Goal: Information Seeking & Learning: Learn about a topic

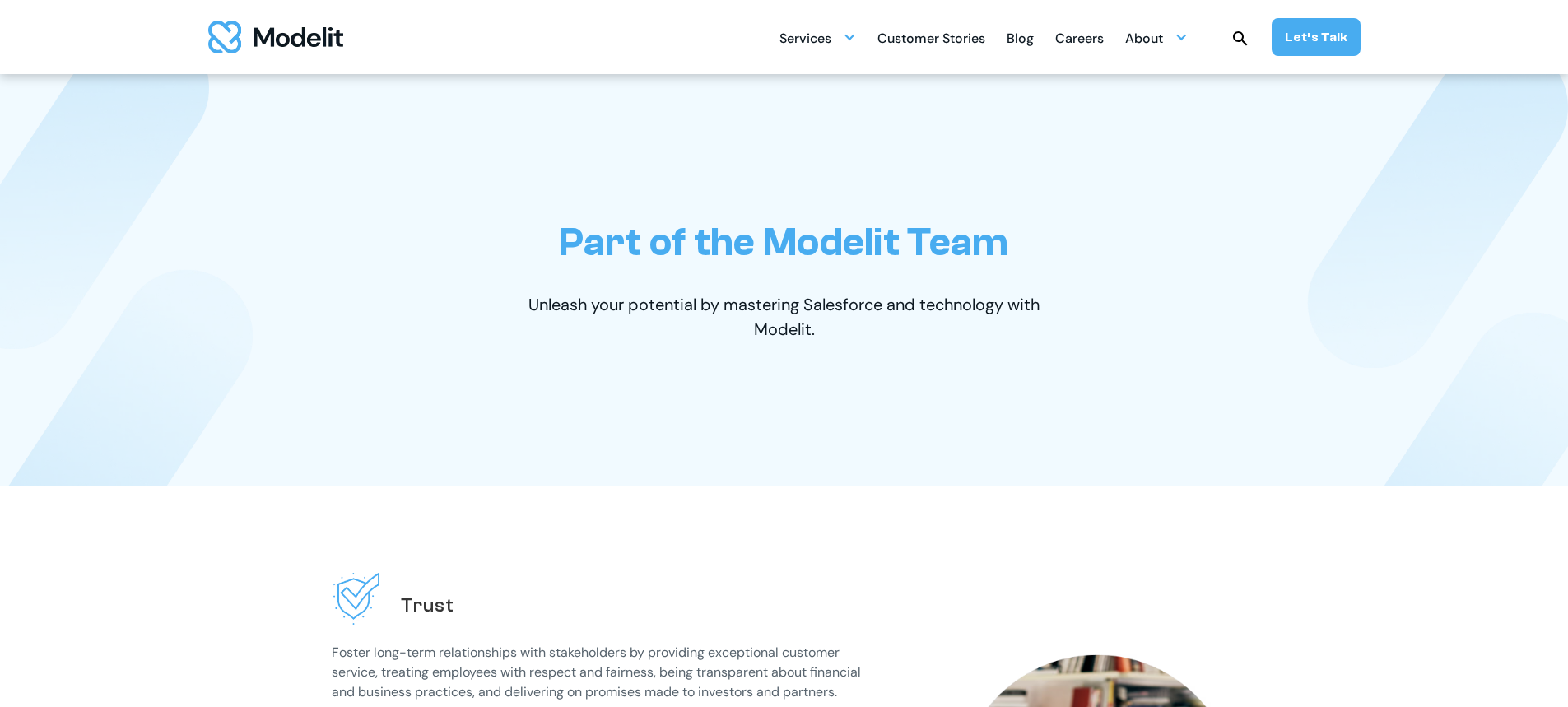
click at [1092, 36] on div "Careers" at bounding box center [1079, 39] width 48 height 32
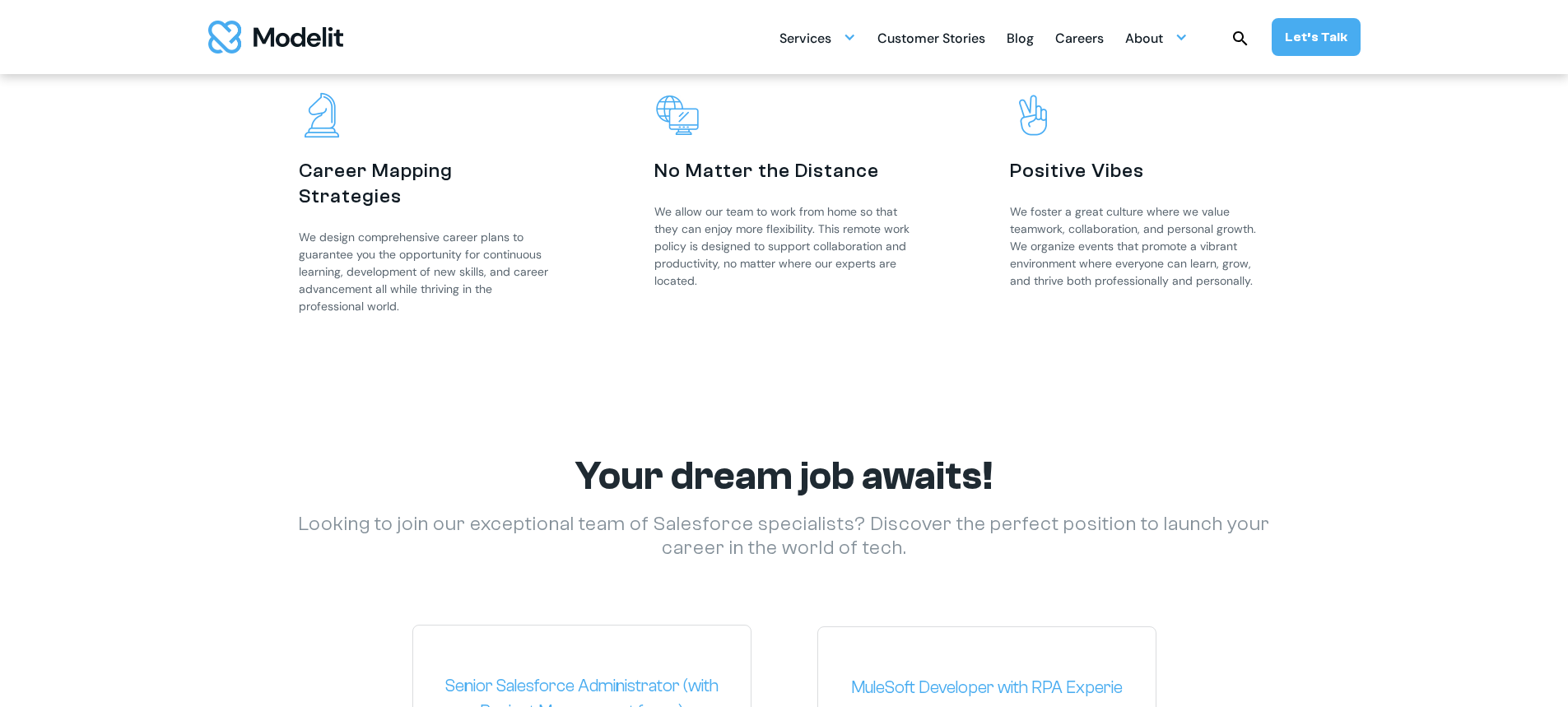
scroll to position [2304, 0]
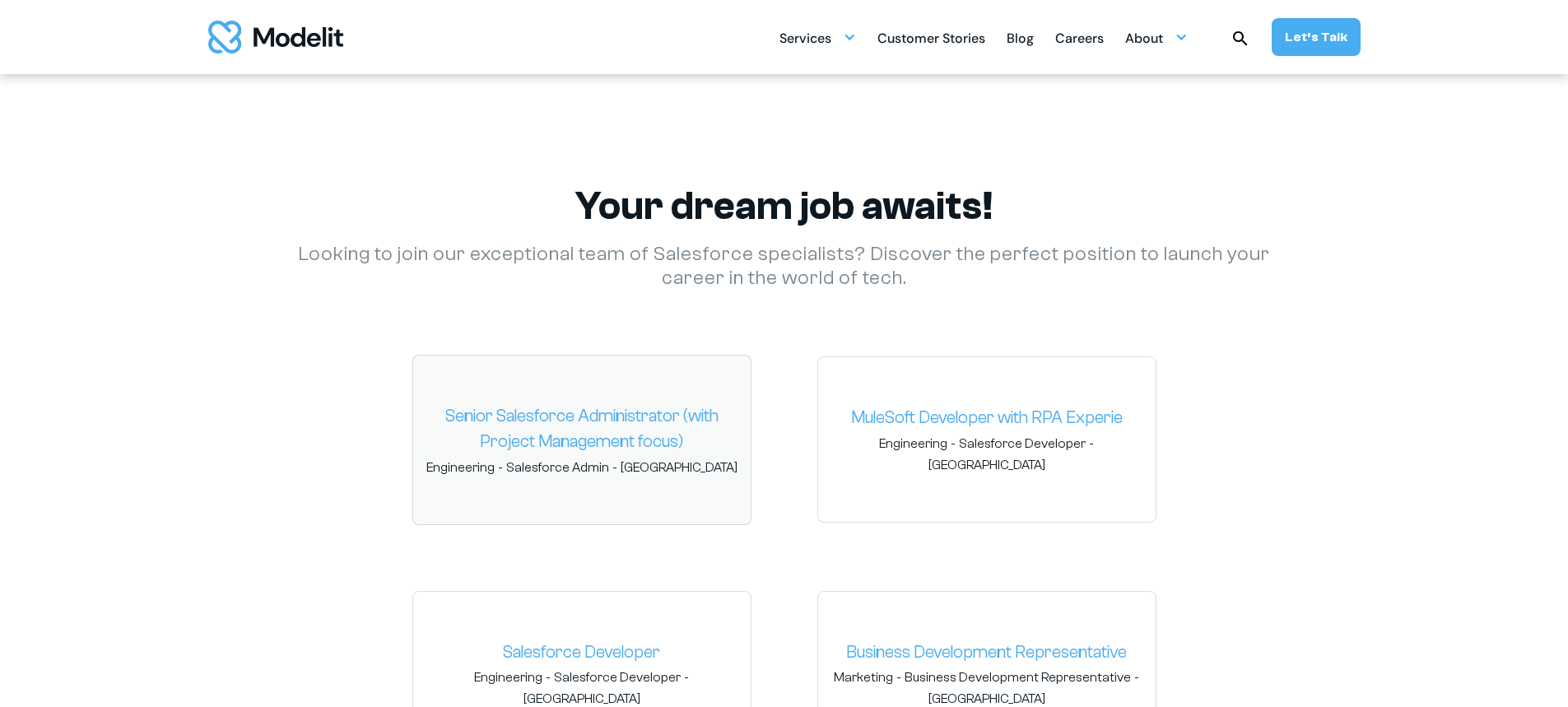
click at [629, 413] on link "Senior Salesforce Administrator (with Project Management focus)" at bounding box center [581, 429] width 311 height 52
